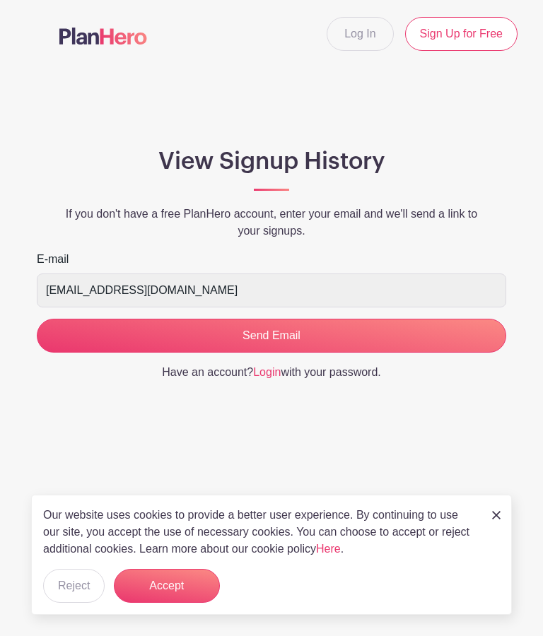
click at [266, 333] on input "Send Email" at bounding box center [271, 336] width 469 height 34
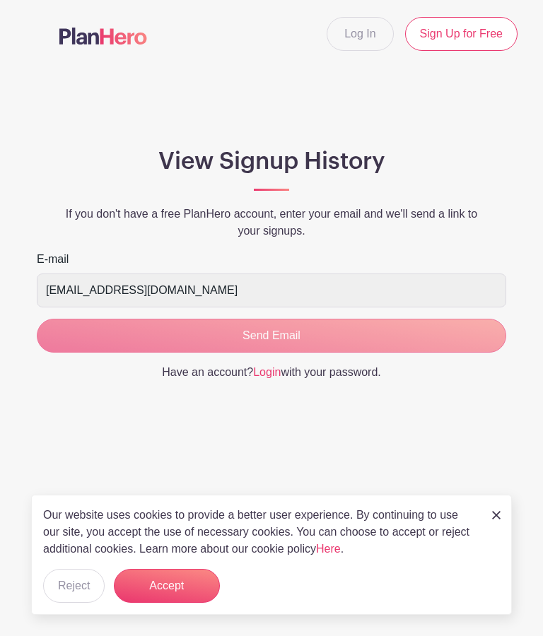
click at [174, 593] on button "Accept" at bounding box center [167, 586] width 106 height 34
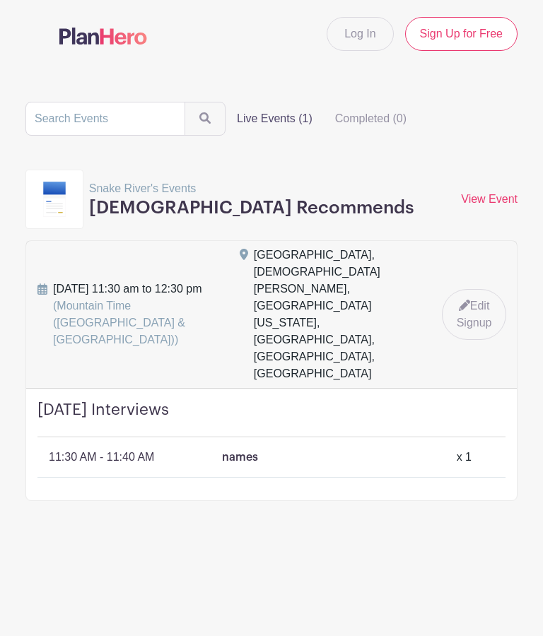
click at [473, 289] on link "Edit Signup" at bounding box center [474, 314] width 65 height 51
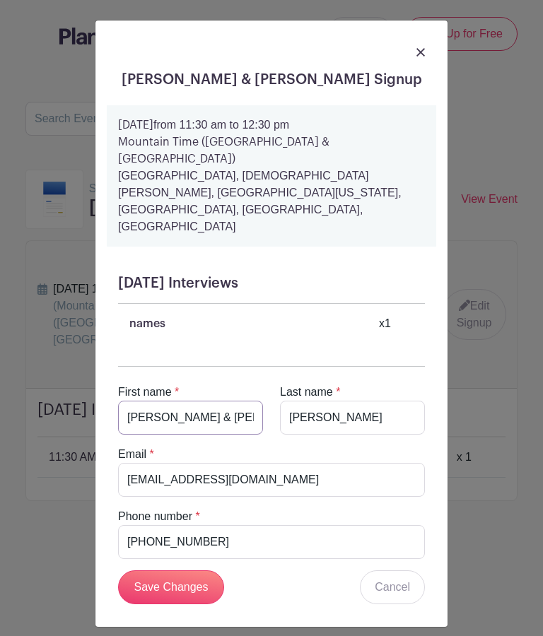
click at [199, 401] on input "[PERSON_NAME] & [PERSON_NAME]" at bounding box center [190, 418] width 145 height 34
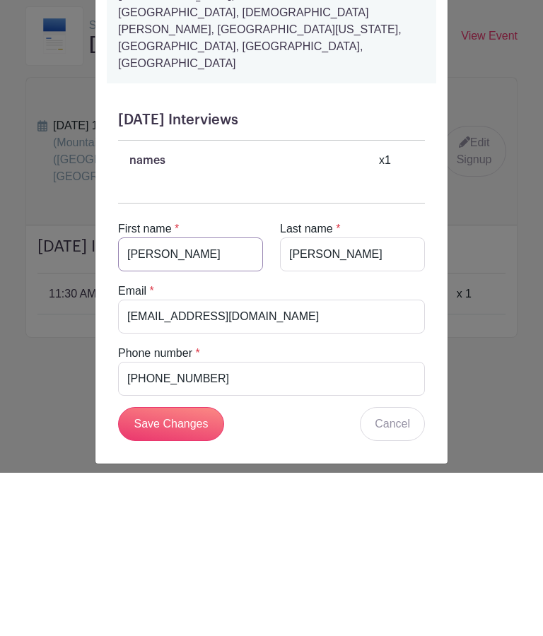
click at [164, 401] on input "[PERSON_NAME]" at bounding box center [190, 418] width 145 height 34
click at [219, 401] on input "[PERSON_NAME] [PERSON_NAME]" at bounding box center [190, 418] width 145 height 34
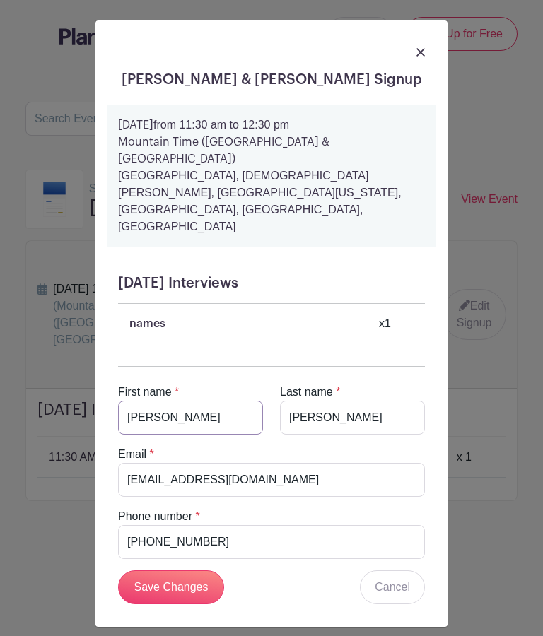
type input "[PERSON_NAME]"
click at [188, 275] on h5 "[DATE] Interviews" at bounding box center [271, 283] width 307 height 17
click at [168, 570] on input "Save Changes" at bounding box center [171, 587] width 106 height 34
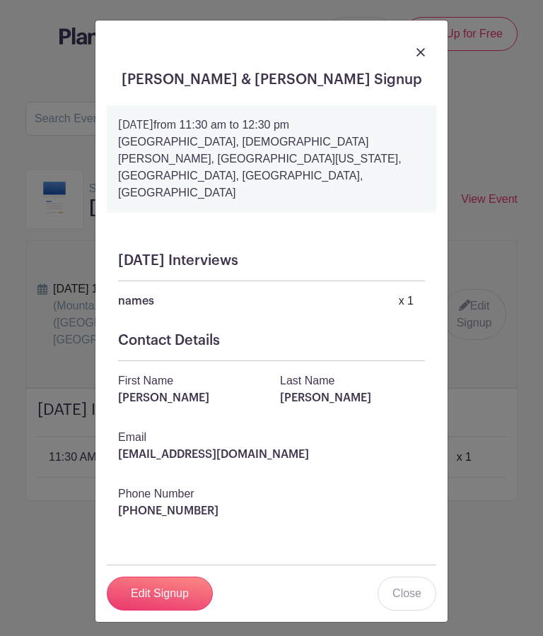
click at [177, 576] on link "Edit Signup" at bounding box center [160, 593] width 106 height 34
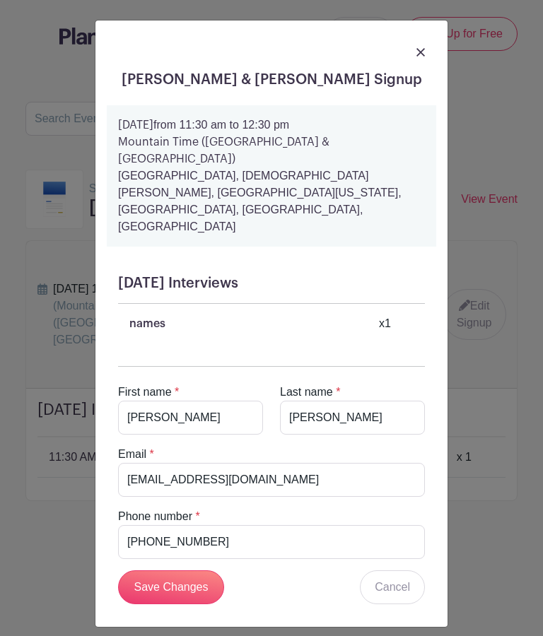
click at [170, 570] on input "Save Changes" at bounding box center [171, 587] width 106 height 34
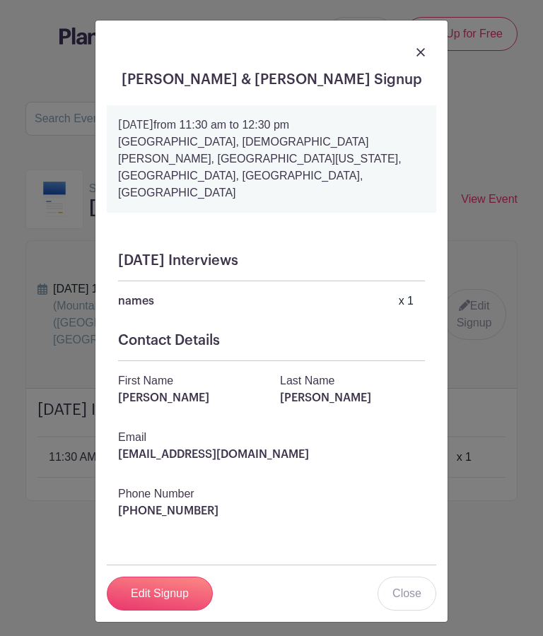
click at [422, 45] on link at bounding box center [420, 51] width 8 height 17
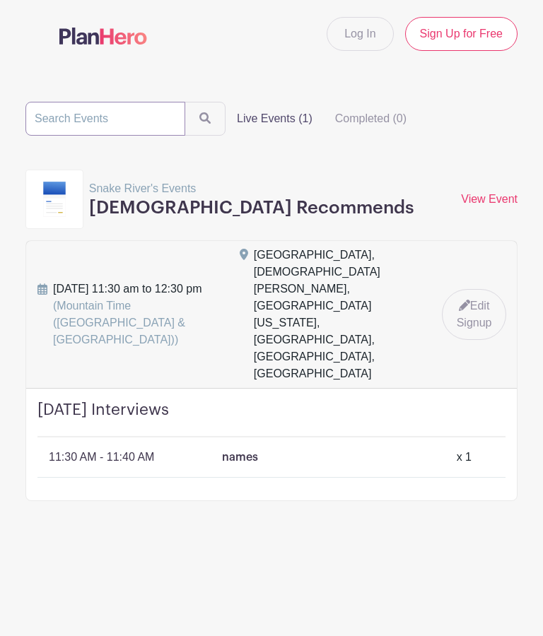
click at [75, 115] on input "search" at bounding box center [105, 119] width 160 height 34
click at [470, 124] on form "Live Events (1) Completed (0)" at bounding box center [271, 119] width 492 height 34
click at [177, 209] on h3 "[DEMOGRAPHIC_DATA] Recommends" at bounding box center [251, 207] width 325 height 21
